Goal: Information Seeking & Learning: Learn about a topic

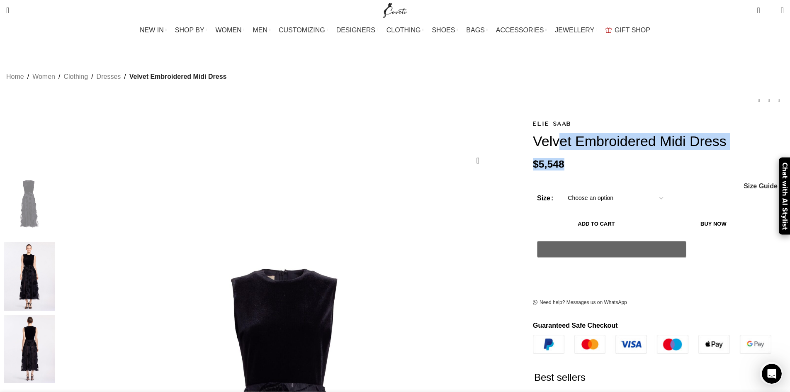
drag, startPoint x: 526, startPoint y: 173, endPoint x: 485, endPoint y: 133, distance: 56.9
copy div "Velvet Embroidered Midi Dress $ 5,548"
click at [546, 174] on div "Velvet Embroidered Midi Dress $ 5,548 Women's clothing size guide Women Clothin…" at bounding box center [658, 363] width 251 height 491
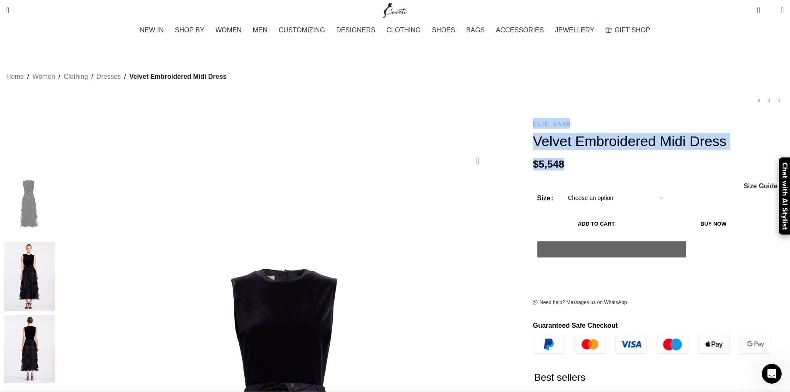
drag, startPoint x: 509, startPoint y: 162, endPoint x: 484, endPoint y: 117, distance: 52.0
copy div "Velvet Embroidered Midi Dress $ 5,548"
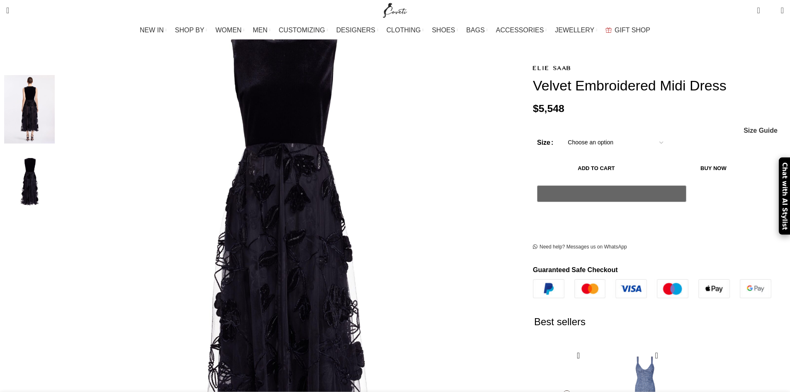
scroll to position [249, 0]
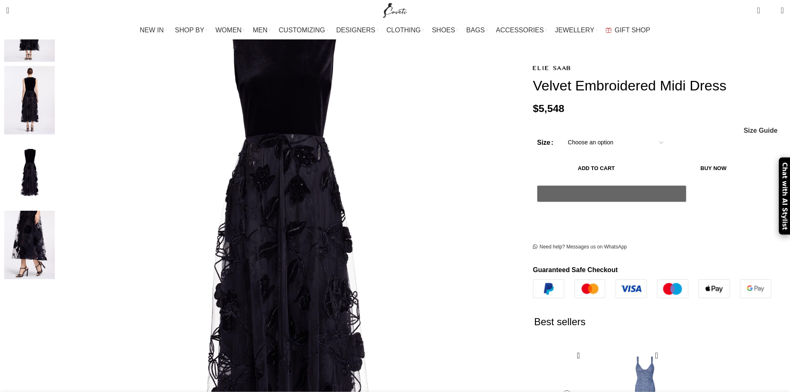
click at [55, 160] on img "4 / 5" at bounding box center [29, 173] width 51 height 68
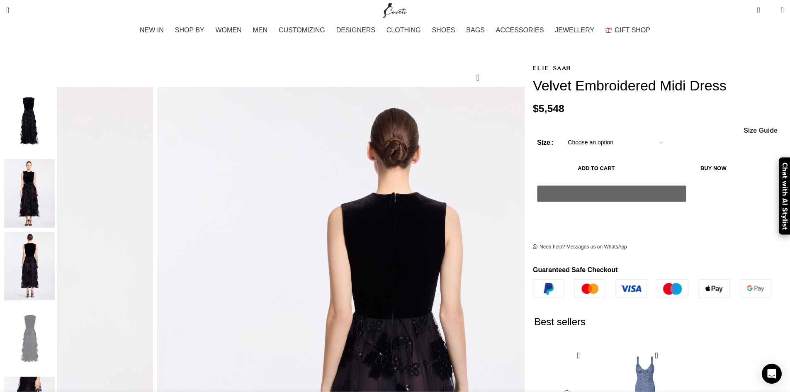
scroll to position [0, 88]
click at [55, 97] on img "1 / 5" at bounding box center [29, 121] width 51 height 68
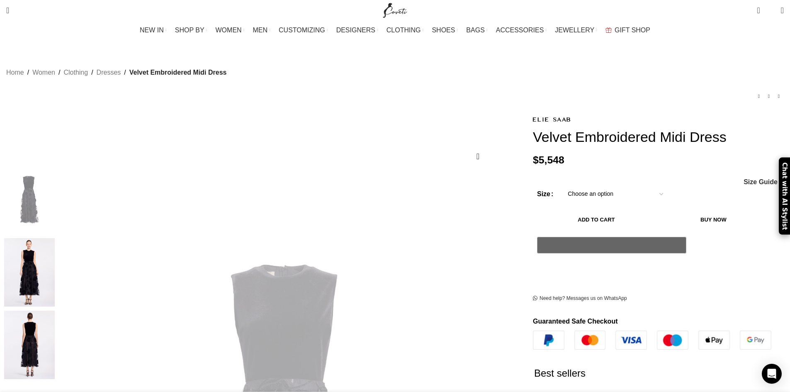
scroll to position [0, 0]
